Goal: Navigation & Orientation: Find specific page/section

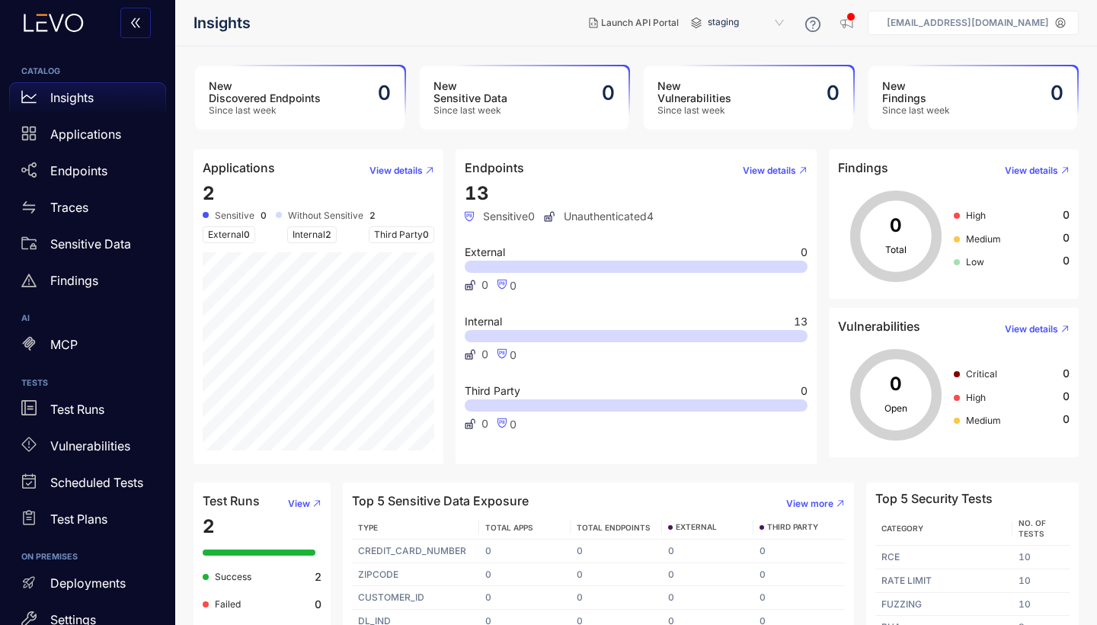
click at [928, 26] on p "[EMAIL_ADDRESS][DOMAIN_NAME]" at bounding box center [968, 23] width 162 height 11
click at [765, 49] on main "New Discovered Endpoints Since last week 0 New Sensitive Data Since last week 0…" at bounding box center [636, 335] width 922 height 578
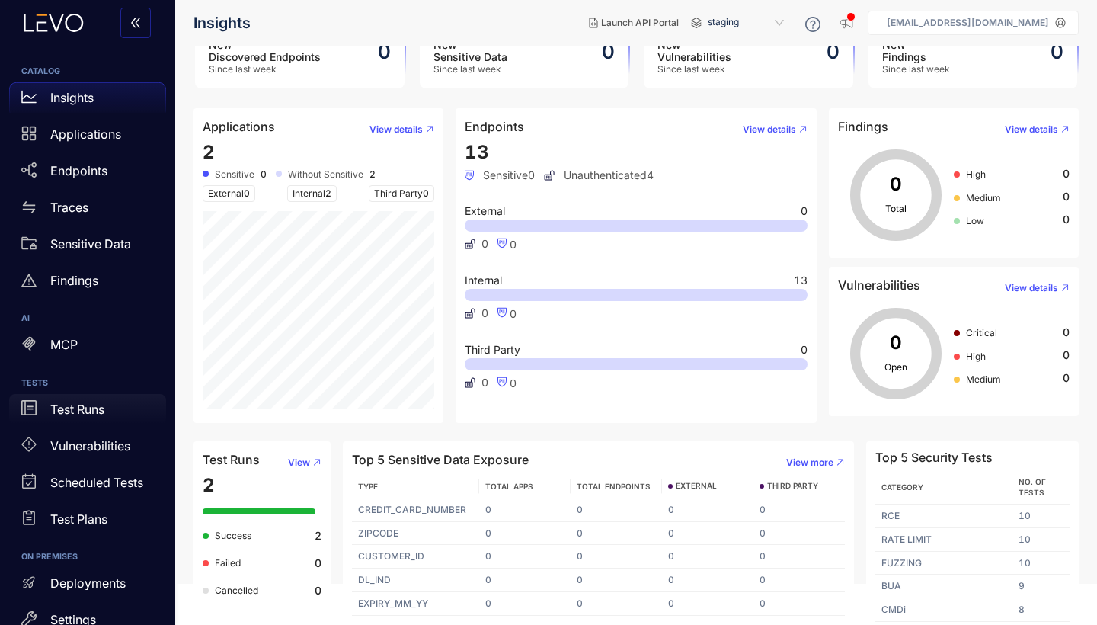
click at [69, 411] on p "Test Runs" at bounding box center [77, 409] width 54 height 14
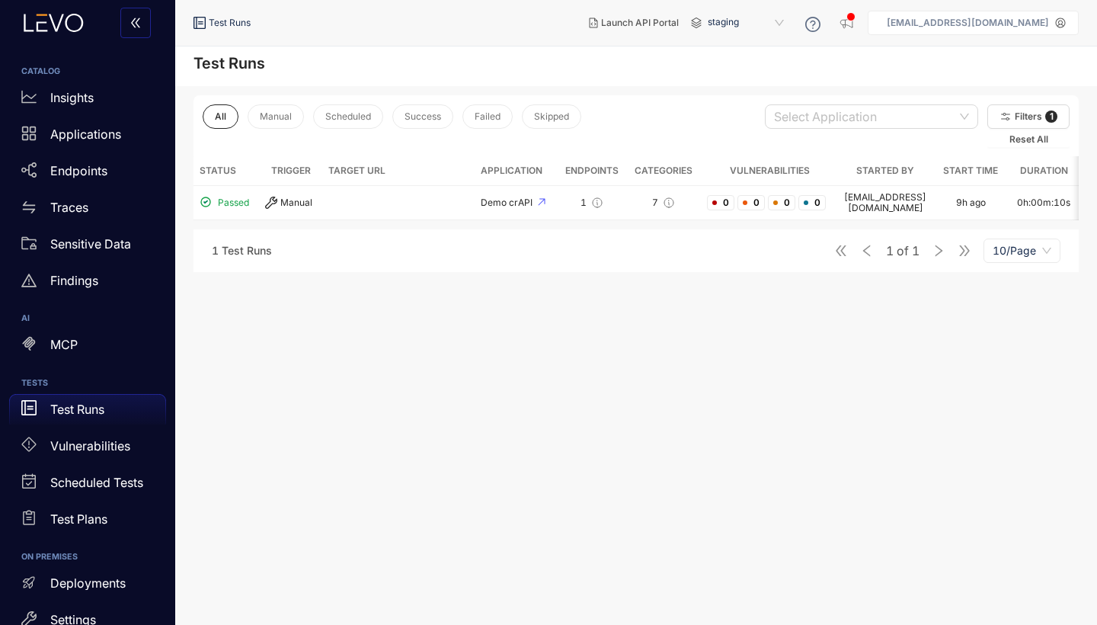
drag, startPoint x: 567, startPoint y: 216, endPoint x: 632, endPoint y: 217, distance: 65.5
click at [632, 217] on div "All Manual Scheduled Success Failed Skipped Select Application Filters 1 Reset …" at bounding box center [636, 179] width 922 height 186
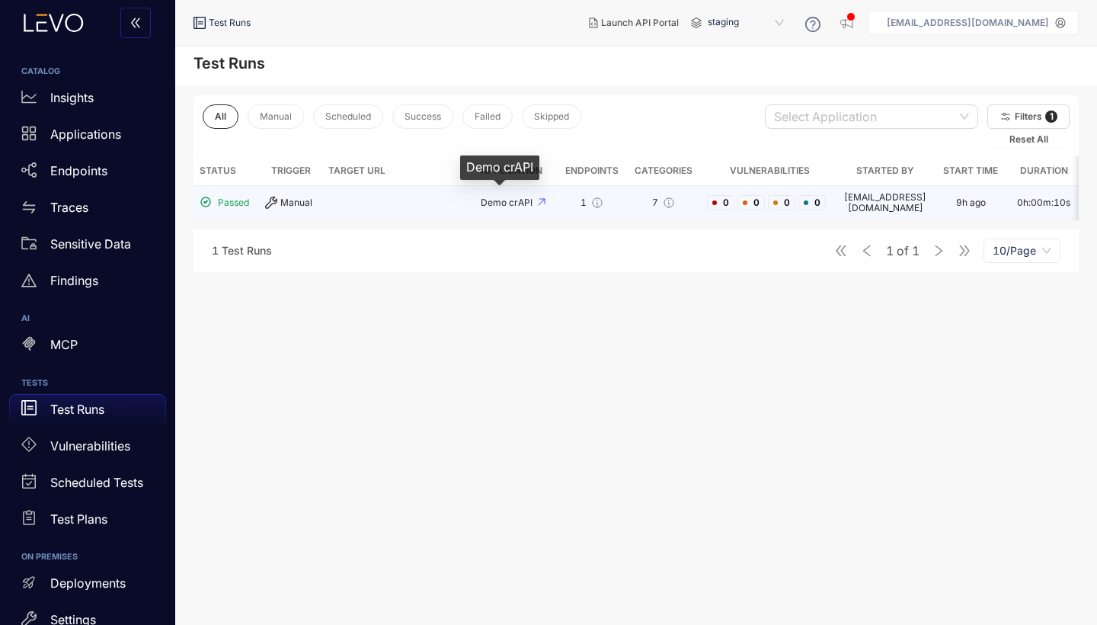
click at [494, 200] on span "Demo crAPI" at bounding box center [508, 202] width 54 height 11
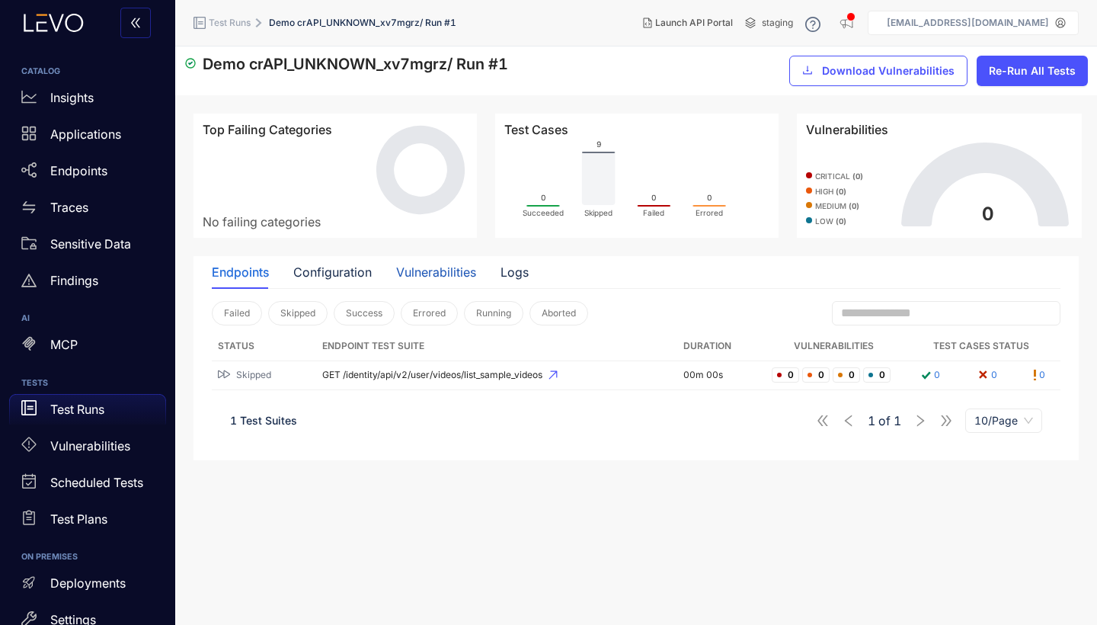
click at [427, 279] on div "Vulnerabilities" at bounding box center [436, 272] width 80 height 14
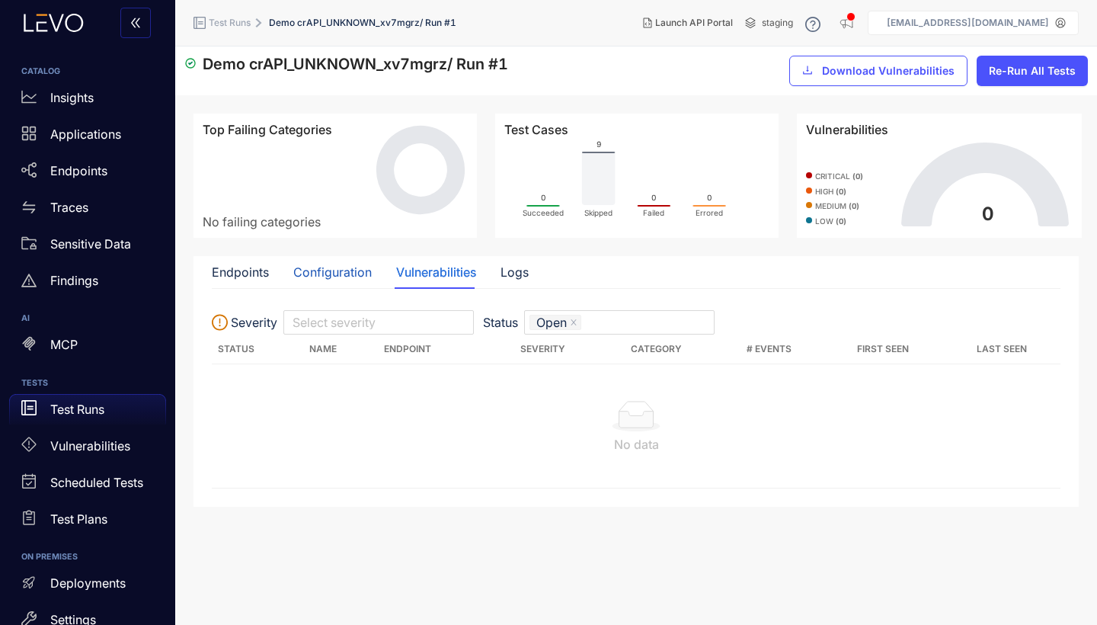
click at [352, 273] on div "Configuration" at bounding box center [332, 272] width 78 height 14
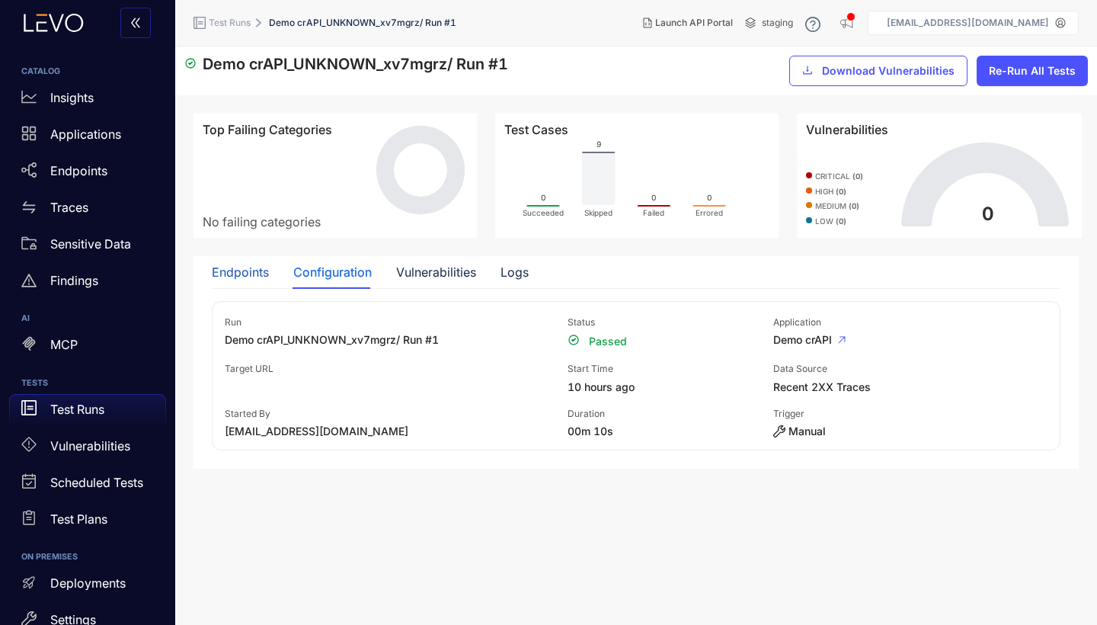
click at [226, 279] on div "Endpoints" at bounding box center [240, 272] width 57 height 14
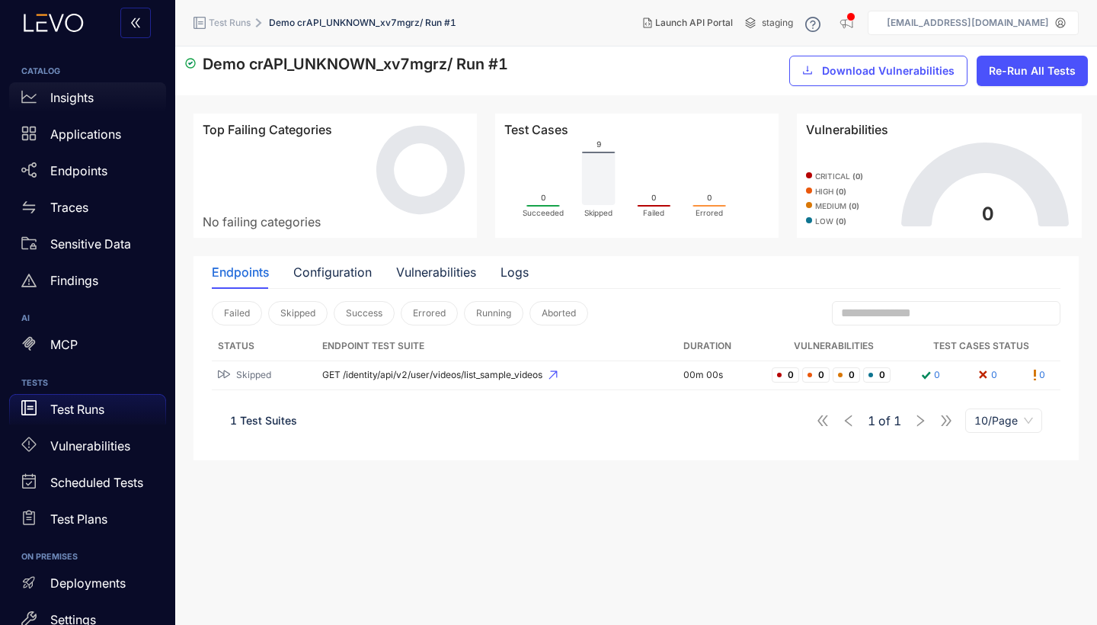
click at [80, 98] on p "Insights" at bounding box center [71, 98] width 43 height 14
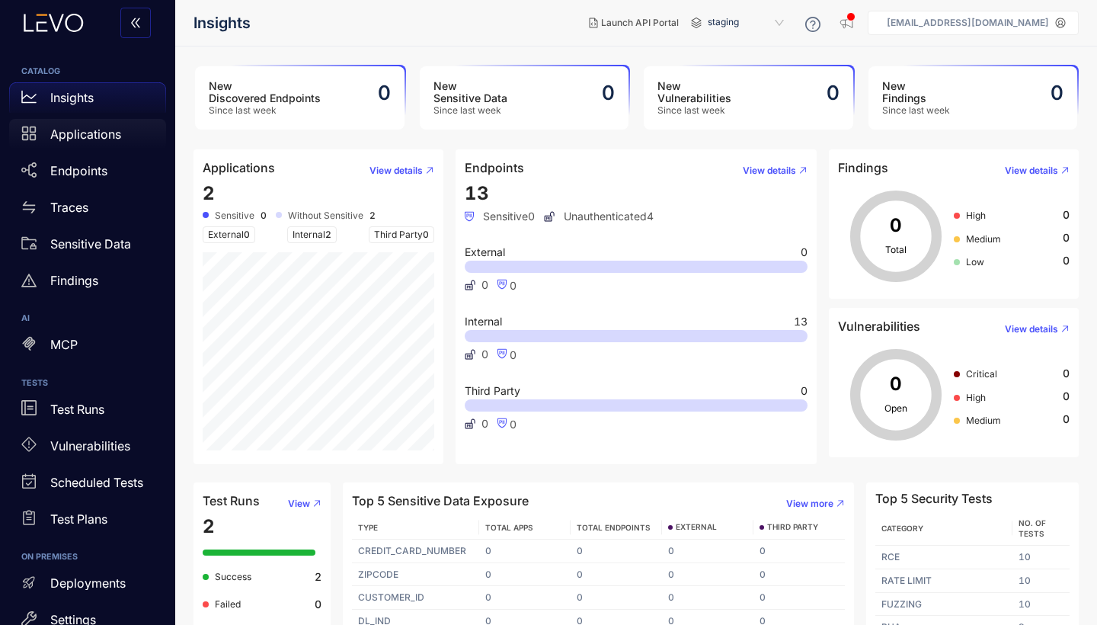
click at [72, 137] on p "Applications" at bounding box center [85, 134] width 71 height 14
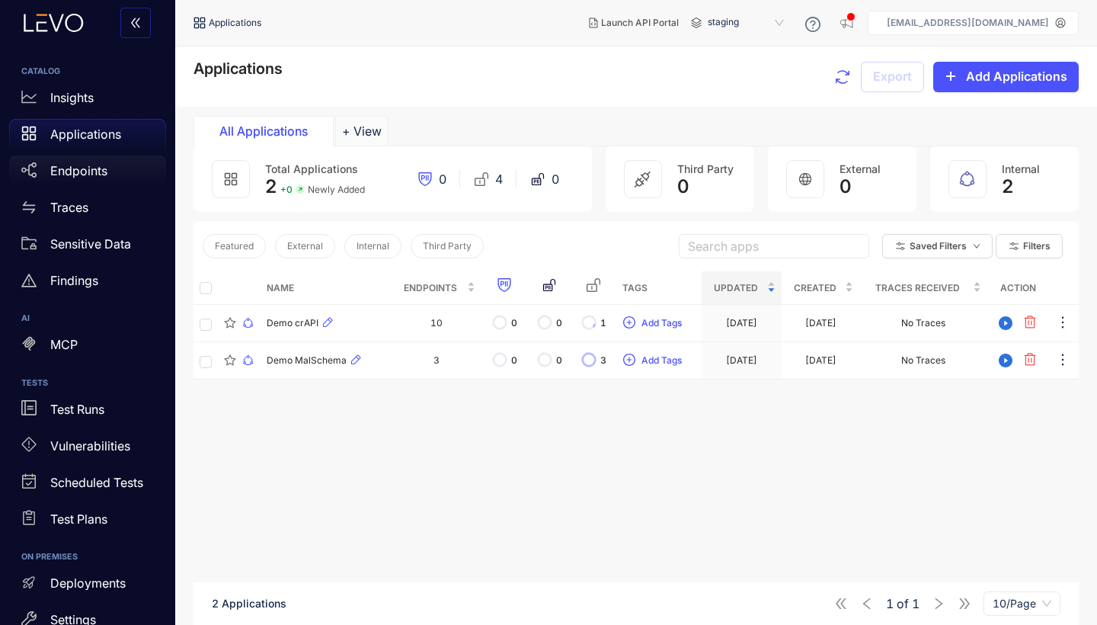
click at [73, 171] on p "Endpoints" at bounding box center [78, 171] width 57 height 14
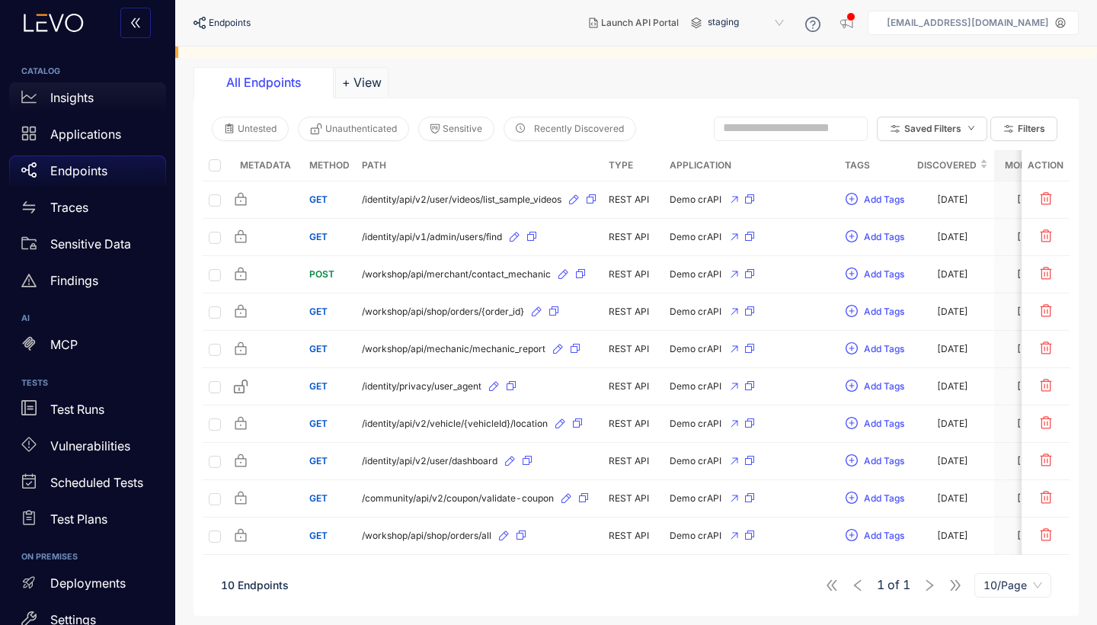
click at [118, 96] on div "Insights" at bounding box center [87, 97] width 157 height 30
